Goal: Transaction & Acquisition: Purchase product/service

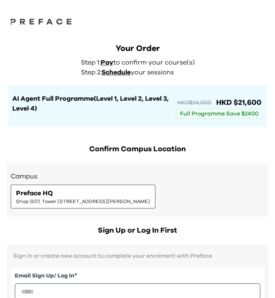
click at [7, 113] on div "Your Order Step 1: Pay to confirm your course(s) Step 2: Schedule your sessions…" at bounding box center [137, 76] width 275 height 101
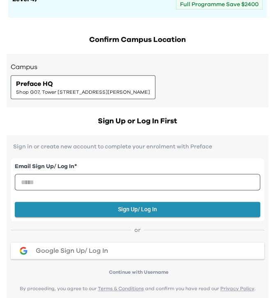
scroll to position [110, 0]
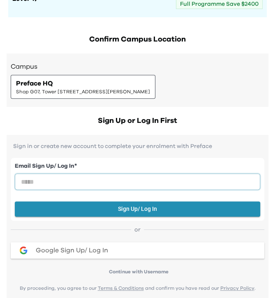
click at [85, 180] on input "email" at bounding box center [137, 181] width 245 height 16
click at [108, 172] on div "Email Sign Up/ Log In *" at bounding box center [137, 176] width 245 height 28
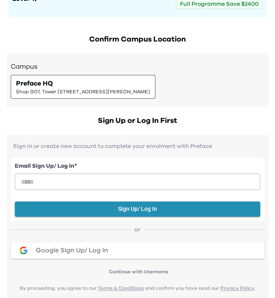
scroll to position [126, 0]
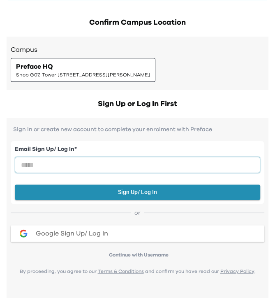
click at [132, 165] on input "email" at bounding box center [137, 164] width 245 height 16
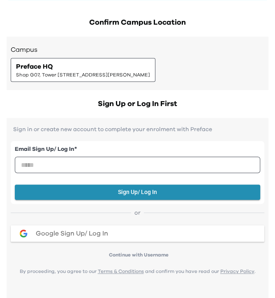
click at [223, 139] on div "Email Sign Up/ Log In * Sign Up/ Log In" at bounding box center [137, 171] width 253 height 76
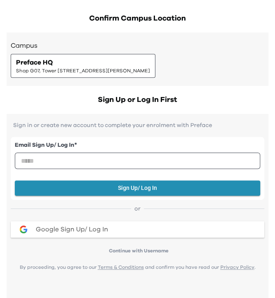
click at [35, 122] on p "Sign in or create new account to complete your enrolment with Preface" at bounding box center [137, 125] width 253 height 7
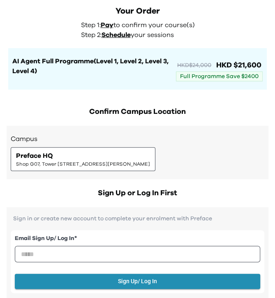
scroll to position [0, 0]
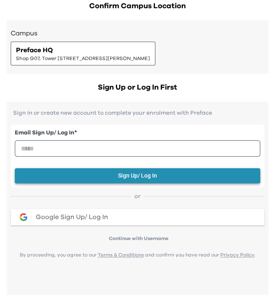
scroll to position [147, 0]
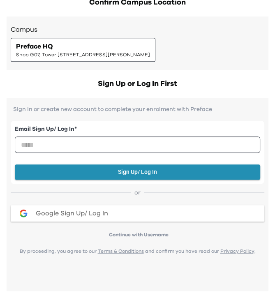
click at [101, 216] on span "Google Sign Up/ Log In" at bounding box center [72, 213] width 72 height 7
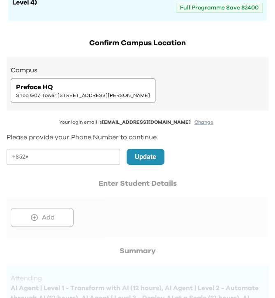
scroll to position [109, 0]
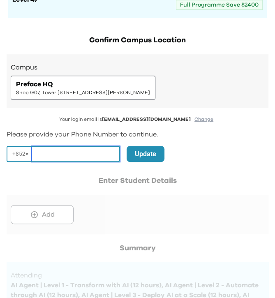
click at [87, 157] on input "tel" at bounding box center [76, 154] width 88 height 16
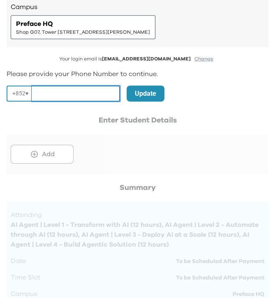
scroll to position [0, 0]
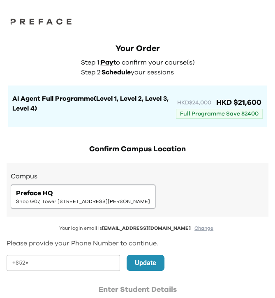
click at [36, 75] on div "Your Order Step 1: Pay to confirm your course(s) Step 2: Schedule your sessions…" at bounding box center [137, 85] width 258 height 84
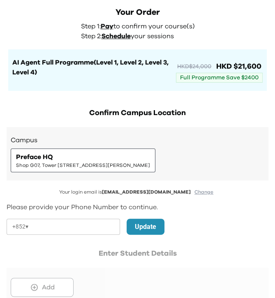
scroll to position [37, 0]
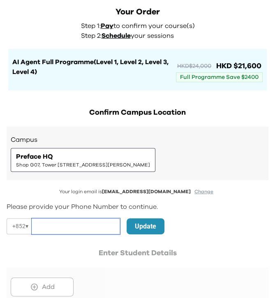
click at [85, 225] on input "tel" at bounding box center [76, 226] width 88 height 16
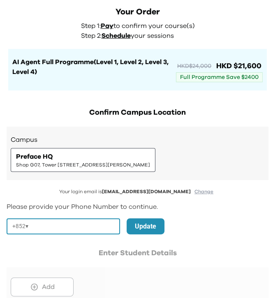
click at [112, 170] on div "Preface HQ Shop G07, Tower 535, 535 Jaffe Road, Causeway Bay | 銅鑼灣謝斐道535號Tower …" at bounding box center [83, 160] width 145 height 24
click at [90, 230] on input "tel" at bounding box center [76, 226] width 88 height 16
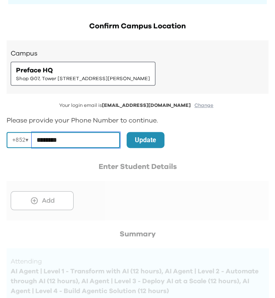
scroll to position [122, 0]
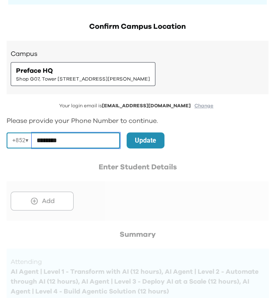
type input "********"
click at [61, 209] on div at bounding box center [138, 190] width 262 height 59
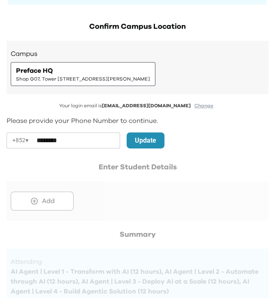
click at [57, 200] on div at bounding box center [138, 190] width 262 height 59
click at [142, 137] on p "Update" at bounding box center [145, 141] width 21 height 10
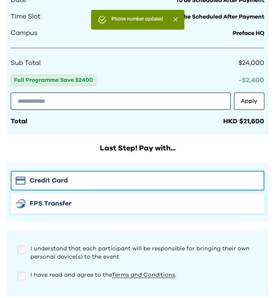
click at [87, 204] on div "FPS Transfer" at bounding box center [138, 203] width 244 height 10
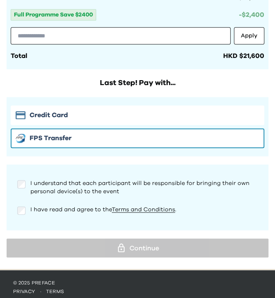
scroll to position [457, 0]
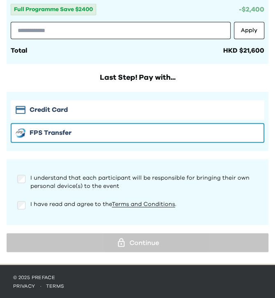
click at [35, 170] on div "I understand that each participant will be responsible for bringing their own p…" at bounding box center [137, 180] width 253 height 26
click at [19, 77] on h2 "Last Step! Pay with..." at bounding box center [138, 77] width 262 height 11
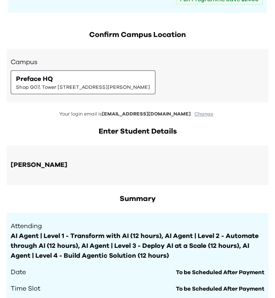
scroll to position [114, 0]
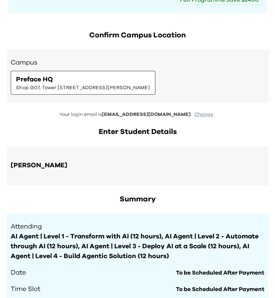
click at [40, 126] on h2 "Enter Student Details" at bounding box center [138, 131] width 262 height 11
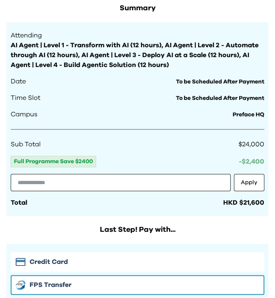
scroll to position [457, 0]
